Goal: Browse casually: Explore the website without a specific task or goal

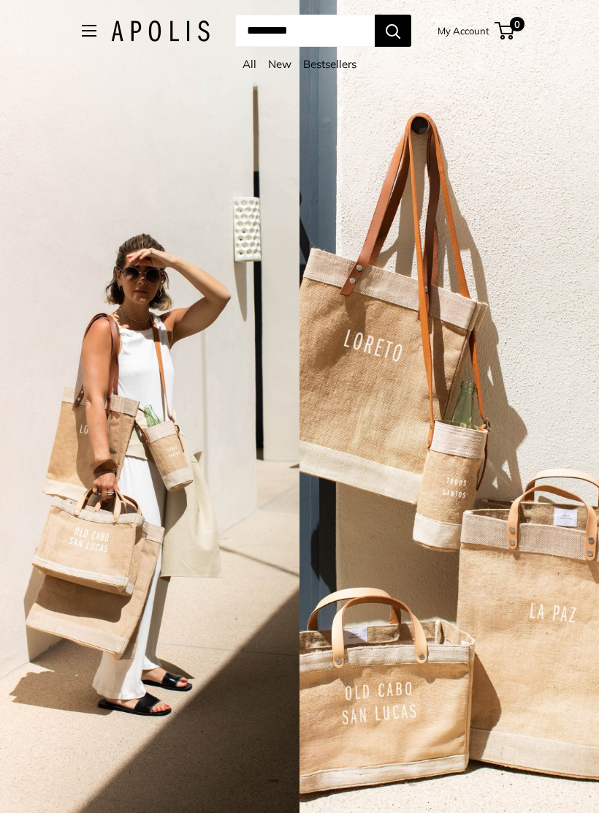
click at [289, 56] on div "All New Bestsellers" at bounding box center [300, 68] width 494 height 28
click at [282, 69] on link "New" at bounding box center [279, 64] width 23 height 14
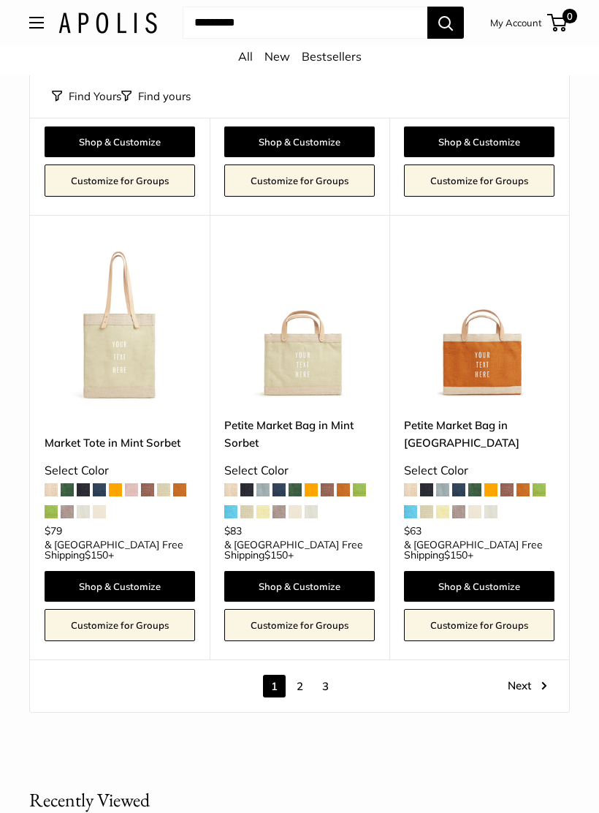
scroll to position [6359, 0]
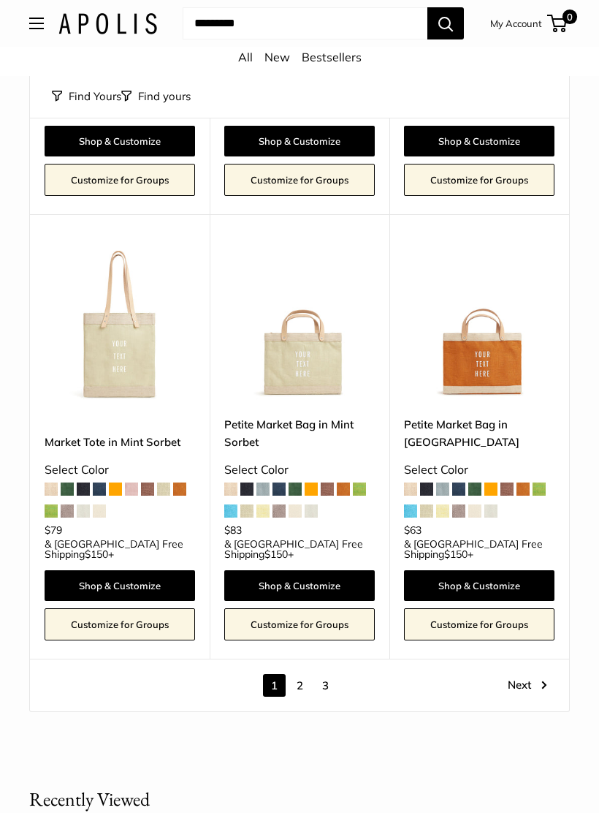
click at [514, 674] on link "Next" at bounding box center [527, 685] width 39 height 23
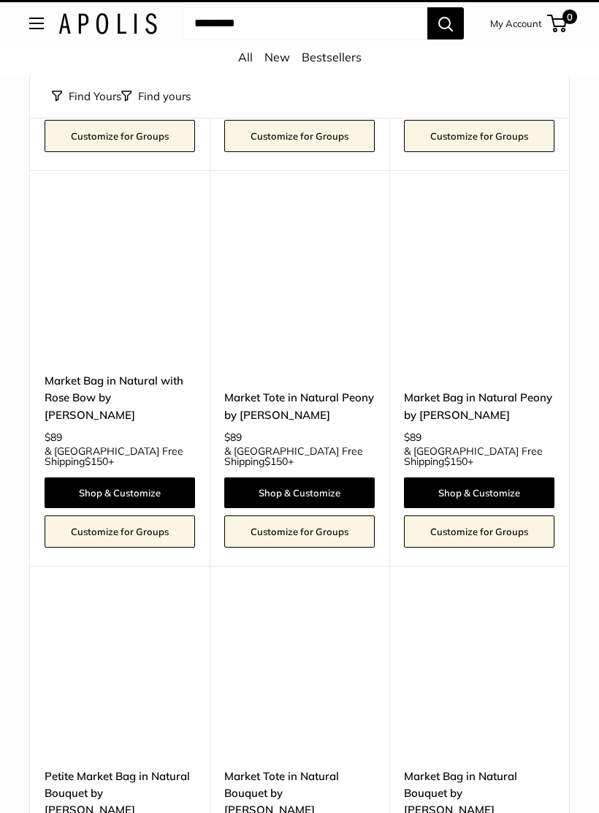
scroll to position [39, 0]
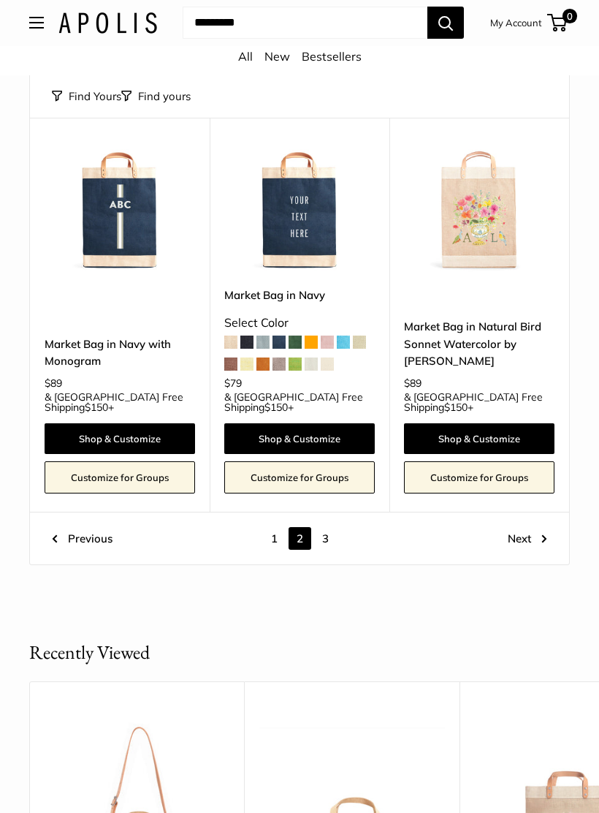
click at [514, 528] on link "Next" at bounding box center [527, 539] width 39 height 23
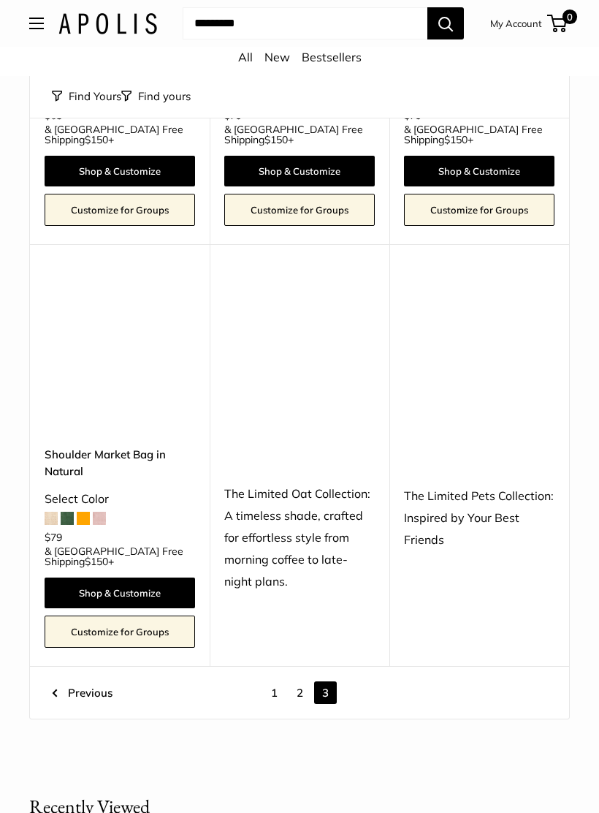
scroll to position [2871, 0]
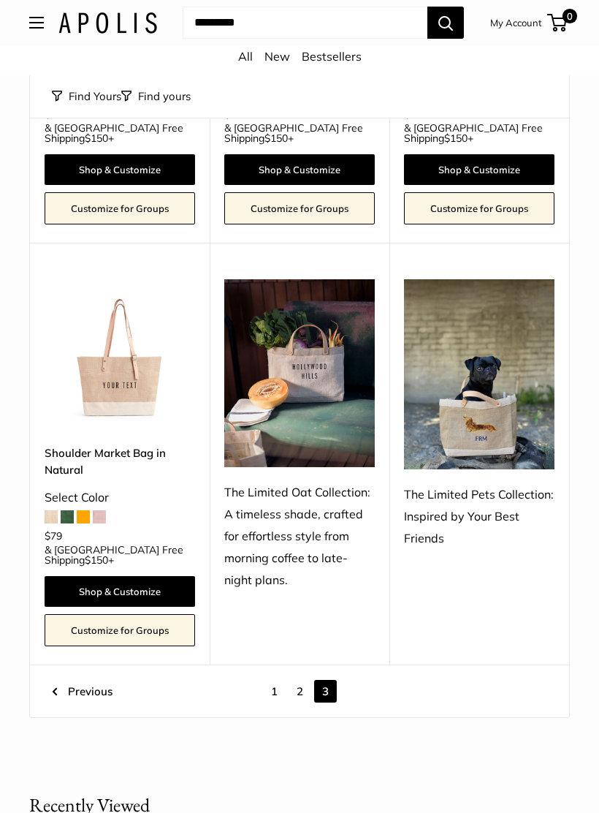
click at [501, 323] on img at bounding box center [479, 375] width 151 height 190
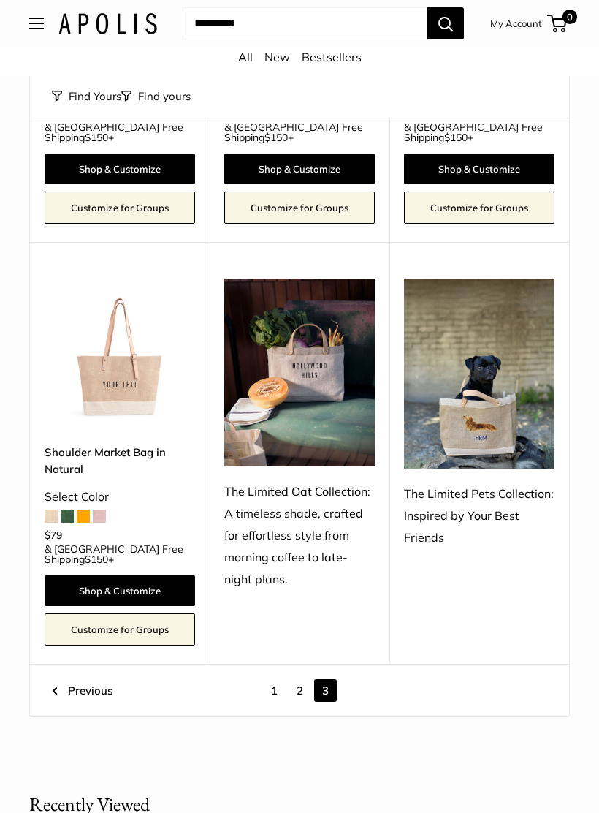
scroll to position [2873, 0]
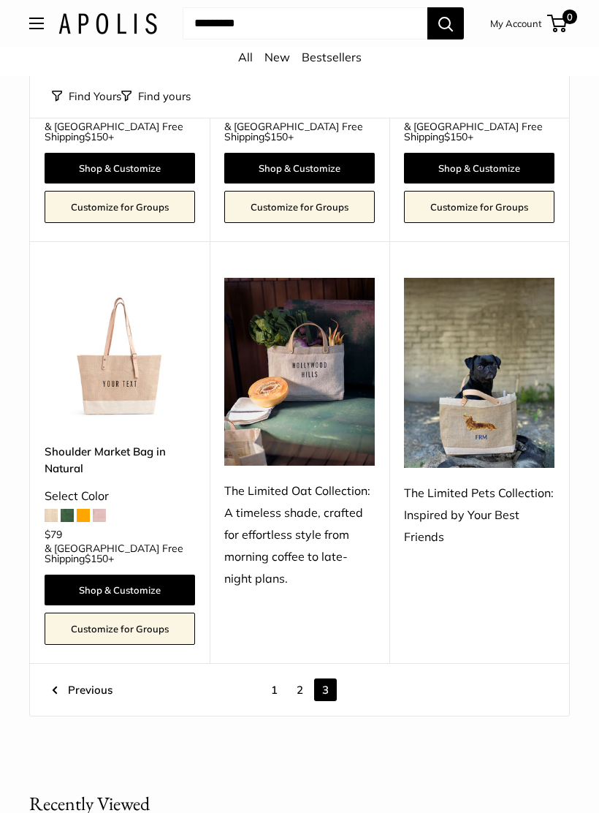
click at [486, 312] on img at bounding box center [479, 373] width 151 height 190
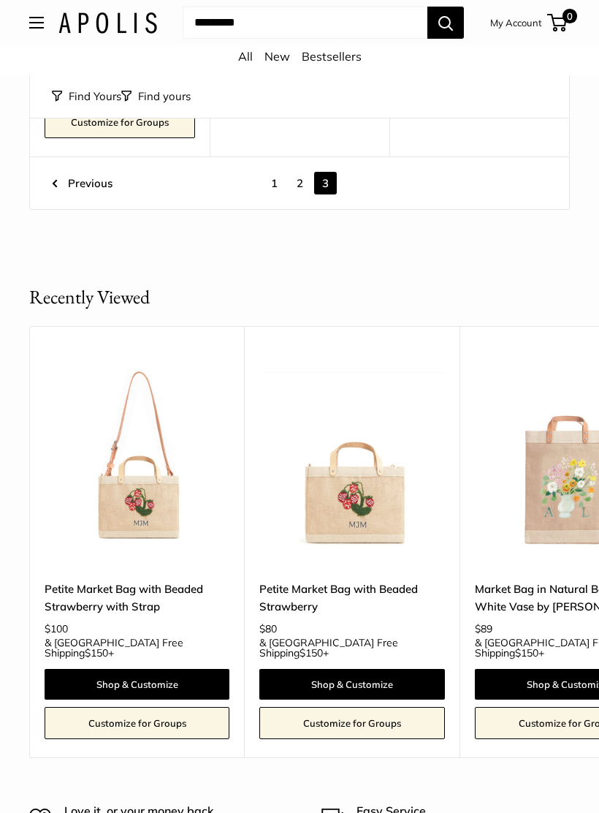
scroll to position [3381, 0]
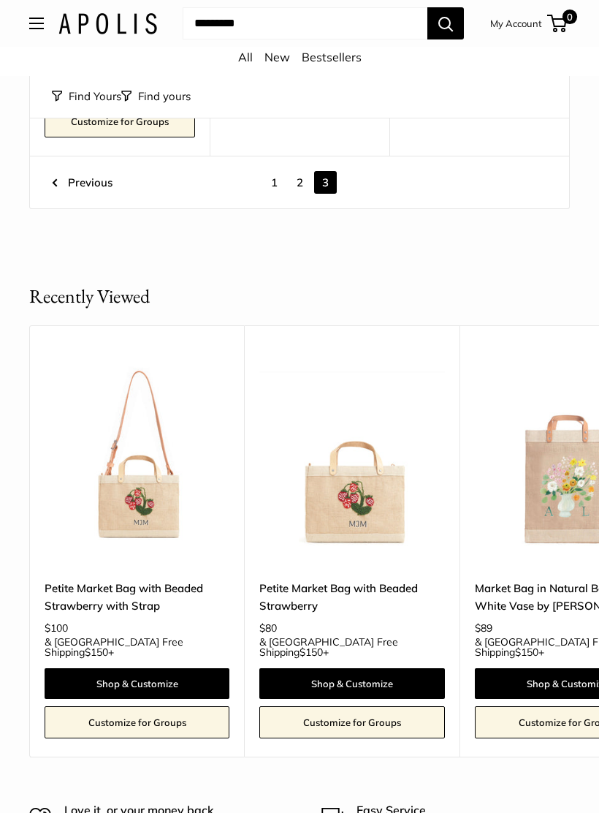
click at [390, 384] on img at bounding box center [352, 456] width 186 height 186
